Goal: Information Seeking & Learning: Find specific fact

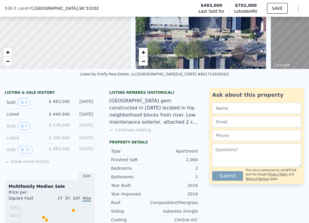
scroll to position [81, 0]
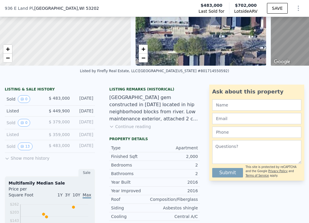
click at [30, 160] on button "Show more history" at bounding box center [27, 157] width 45 height 8
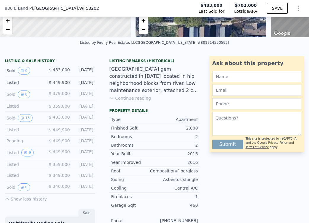
scroll to position [114, 0]
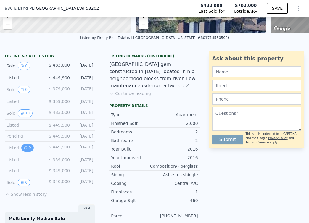
click at [28, 152] on button "9" at bounding box center [27, 148] width 12 height 8
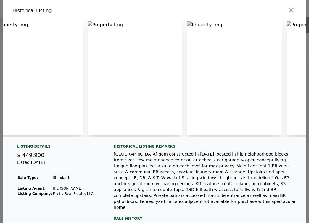
scroll to position [0, 14]
click at [290, 10] on icon "button" at bounding box center [291, 10] width 8 height 8
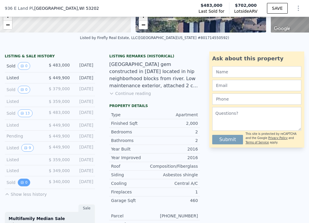
click at [25, 184] on button "0" at bounding box center [24, 183] width 12 height 8
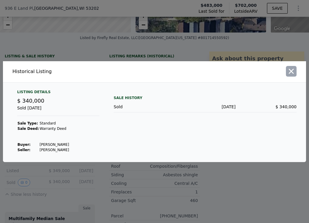
click at [293, 71] on icon "button" at bounding box center [291, 71] width 8 height 8
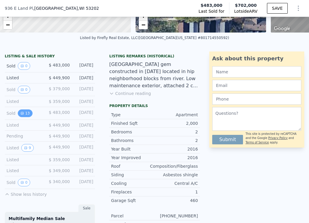
click at [24, 116] on button "13" at bounding box center [25, 113] width 14 height 8
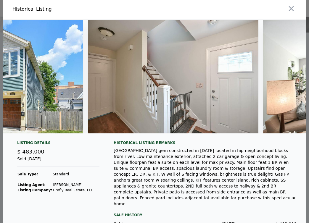
scroll to position [0, 0]
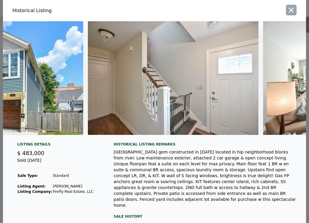
click at [287, 10] on icon "button" at bounding box center [291, 10] width 8 height 8
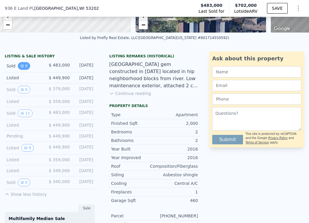
click at [28, 70] on button "0" at bounding box center [24, 66] width 12 height 8
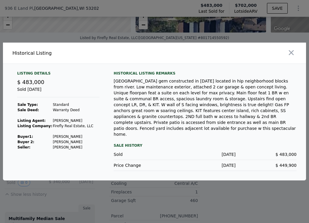
drag, startPoint x: 51, startPoint y: 141, endPoint x: 77, endPoint y: 146, distance: 25.9
click at [77, 147] on tbody "Sale Type: Standard Sale Deed: Warranty Deed Listing Agent: [PERSON_NAME] Listi…" at bounding box center [55, 126] width 76 height 48
copy tbody "[PERSON_NAME] 2: [PERSON_NAME]"
